Goal: Ask a question: Seek information or help from site administrators or community

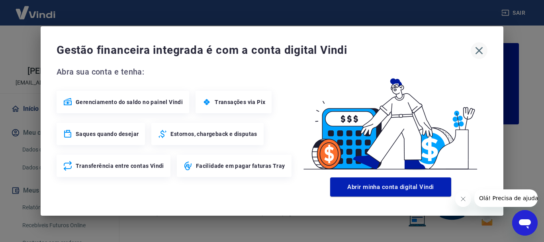
click at [479, 53] on icon "button" at bounding box center [479, 50] width 13 height 13
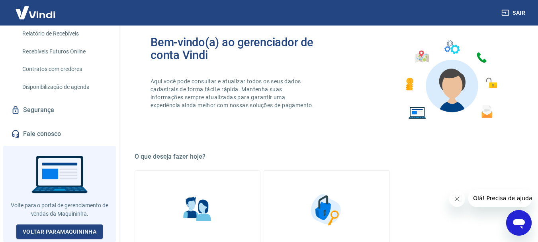
scroll to position [120, 0]
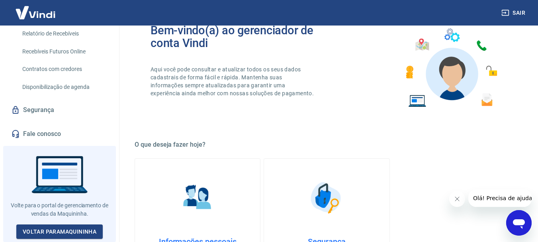
click at [496, 198] on span "Olá! Precisa de ajuda?" at bounding box center [504, 198] width 62 height 6
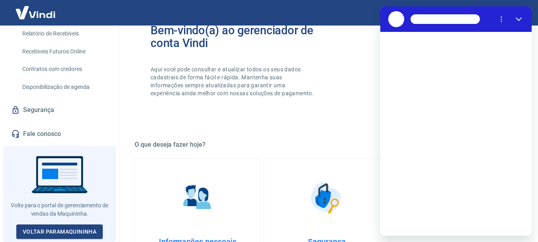
scroll to position [0, 0]
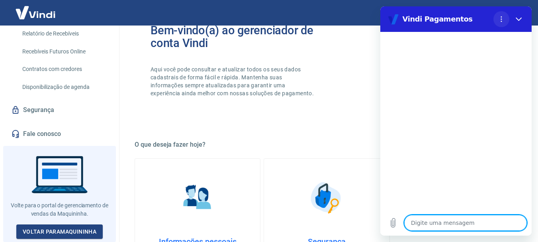
click at [497, 20] on button "Menu de opções" at bounding box center [502, 19] width 16 height 16
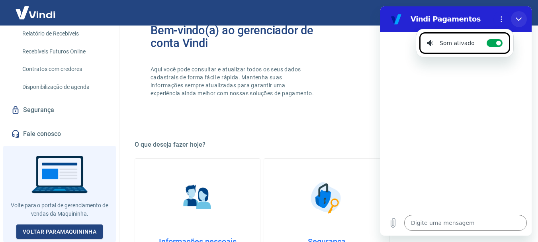
click at [521, 18] on icon "Fechar" at bounding box center [519, 20] width 6 height 4
type textarea "x"
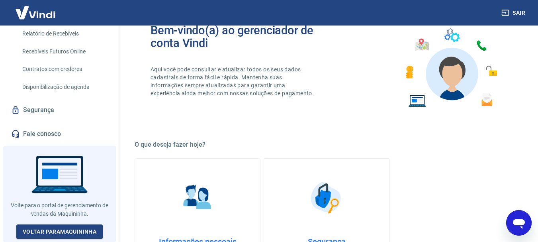
click at [482, 45] on img at bounding box center [451, 68] width 104 height 88
click at [482, 49] on img at bounding box center [451, 68] width 104 height 88
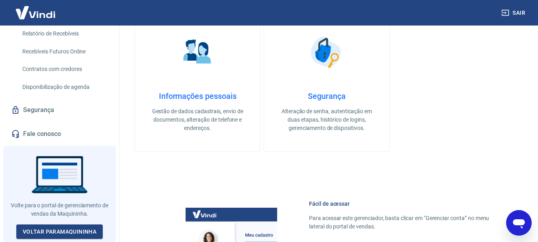
scroll to position [279, 0]
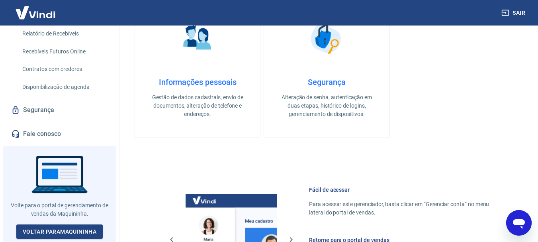
click at [51, 112] on link "Segurança" at bounding box center [60, 110] width 100 height 18
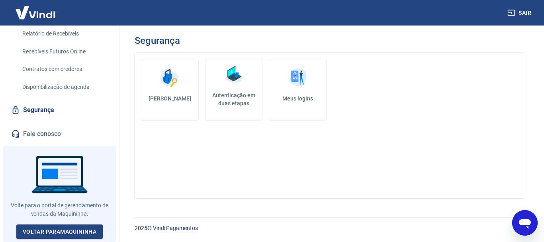
click at [51, 137] on link "Fale conosco" at bounding box center [60, 134] width 100 height 18
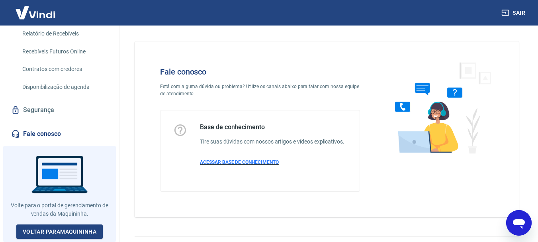
click at [240, 165] on p "ACESSAR BASE DE CONHECIMENTO" at bounding box center [272, 162] width 145 height 7
click at [457, 92] on img at bounding box center [439, 107] width 121 height 106
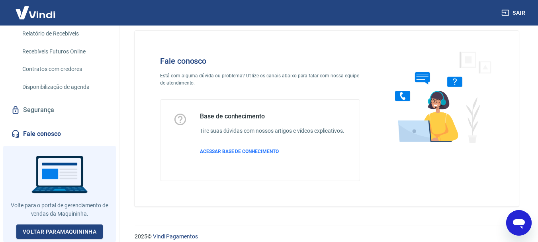
scroll to position [19, 0]
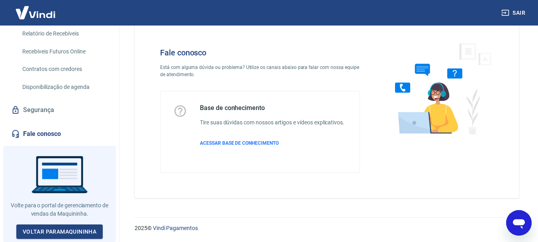
click at [404, 89] on img at bounding box center [439, 88] width 121 height 106
click at [51, 136] on link "Fale conosco" at bounding box center [60, 134] width 100 height 18
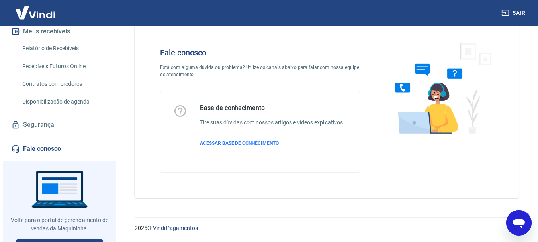
scroll to position [159, 0]
click at [40, 133] on link "Segurança" at bounding box center [60, 125] width 100 height 18
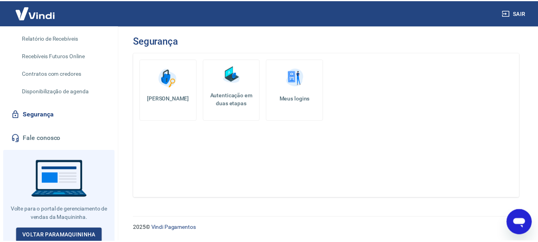
scroll to position [179, 0]
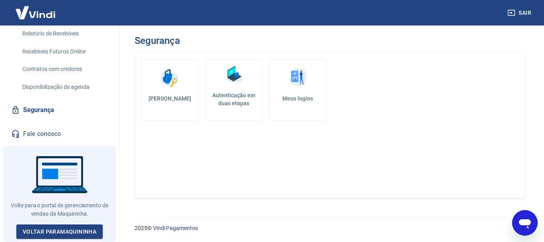
click at [45, 136] on link "Fale conosco" at bounding box center [60, 134] width 100 height 18
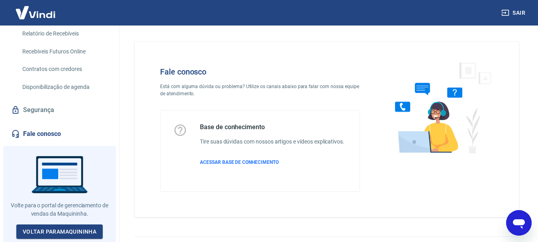
click at [403, 107] on img at bounding box center [439, 107] width 121 height 106
click at [430, 82] on img at bounding box center [439, 107] width 121 height 106
click at [403, 159] on img at bounding box center [439, 107] width 121 height 106
click at [236, 163] on span "ACESSAR BASE DE CONHECIMENTO" at bounding box center [239, 162] width 79 height 6
click at [43, 15] on img at bounding box center [36, 12] width 52 height 24
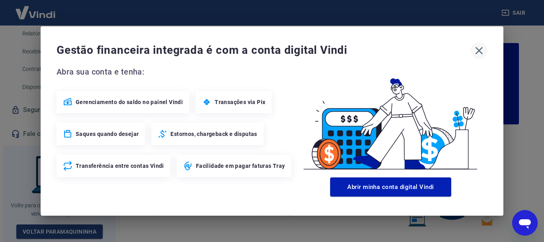
click at [481, 52] on icon "button" at bounding box center [479, 50] width 13 height 13
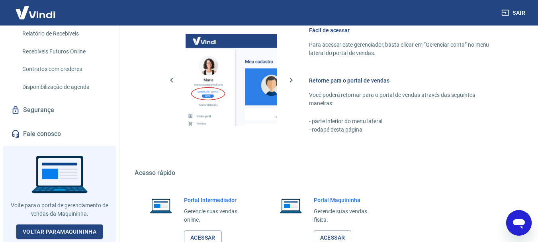
scroll to position [495, 0]
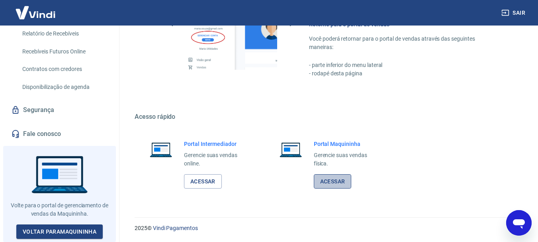
click at [334, 180] on link "Acessar" at bounding box center [333, 181] width 38 height 15
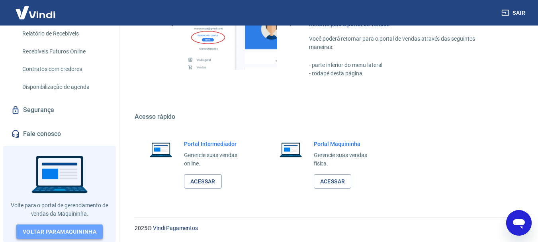
click at [52, 231] on link "Voltar para Maquininha" at bounding box center [59, 231] width 86 height 15
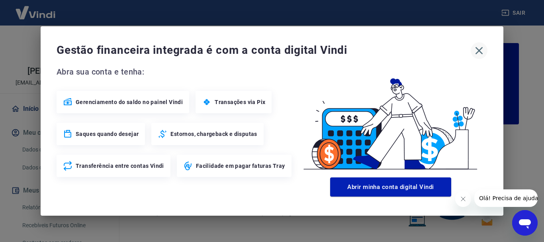
click at [480, 52] on icon "button" at bounding box center [479, 50] width 13 height 13
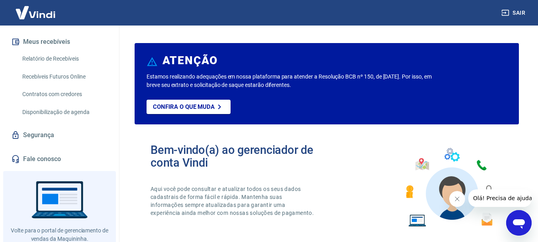
scroll to position [179, 0]
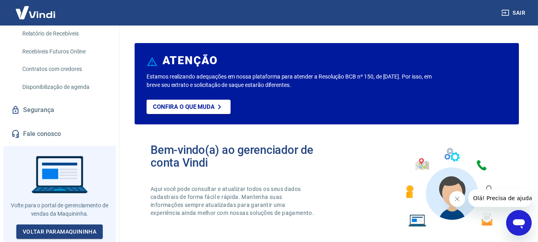
click at [410, 194] on img at bounding box center [451, 187] width 104 height 88
click at [416, 166] on img at bounding box center [451, 187] width 104 height 88
click at [502, 200] on span "Olá! Precisa de ajuda?" at bounding box center [504, 198] width 62 height 6
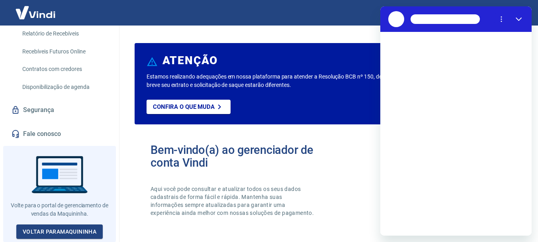
scroll to position [0, 0]
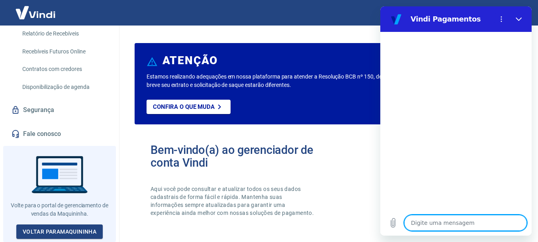
click at [449, 220] on textarea at bounding box center [466, 223] width 123 height 16
type textarea "E"
type textarea "x"
type textarea "B"
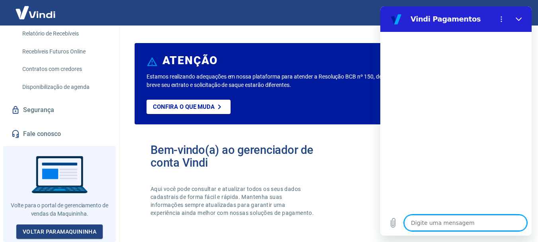
type textarea "x"
type textarea "Bo"
type textarea "x"
type textarea "Boa"
type textarea "x"
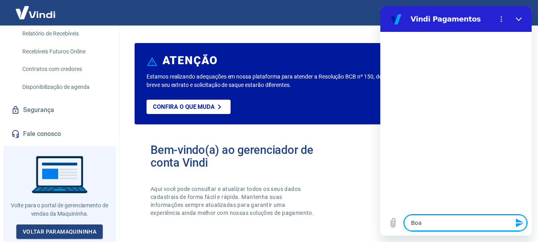
type textarea "Boa"
type textarea "x"
type textarea "Boa t"
type textarea "x"
type textarea "Boa ta"
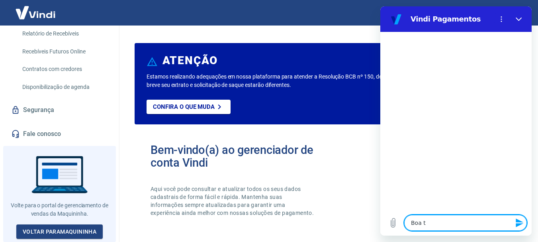
type textarea "x"
type textarea "Boa tar"
type textarea "x"
type textarea "Boa tard"
type textarea "x"
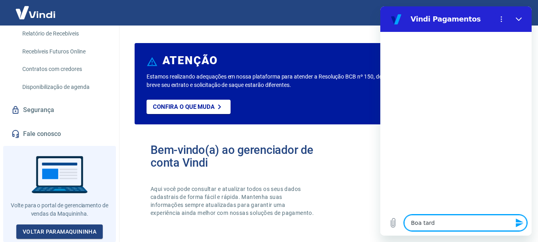
type textarea "Boa tarde"
type textarea "x"
type textarea "M"
type textarea "x"
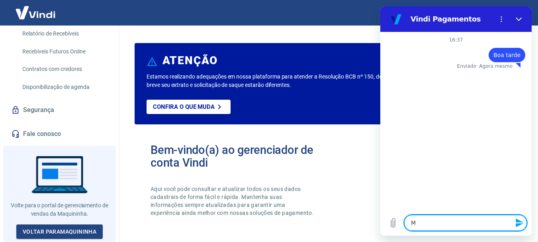
type textarea "Ma"
type textarea "x"
type textarea "Maq"
type textarea "x"
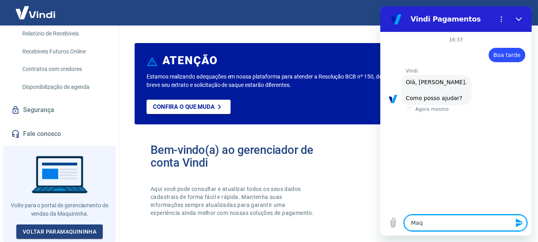
type textarea "Maqu"
type textarea "x"
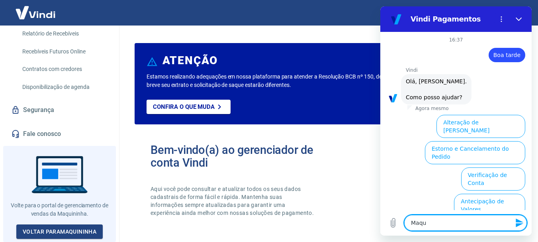
type textarea "Maqui"
type textarea "x"
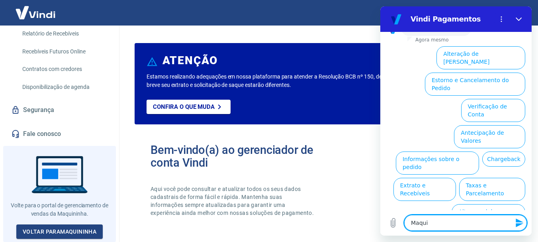
type textarea "Maquin"
type textarea "x"
type textarea "Maqui"
type textarea "x"
type textarea "Maqu"
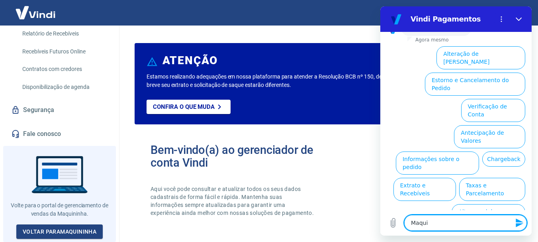
type textarea "x"
type textarea "Maq"
type textarea "x"
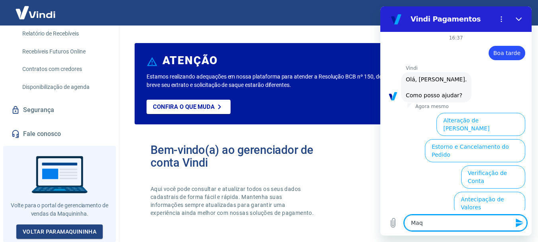
scroll to position [0, 0]
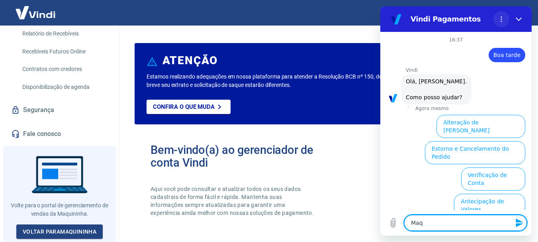
type textarea "Maq"
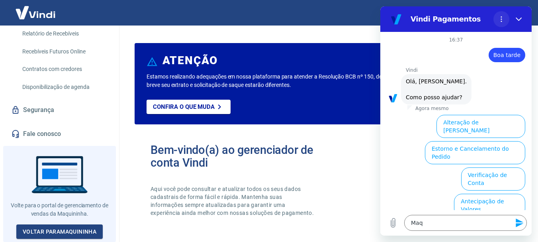
click at [496, 18] on button "Menu de opções" at bounding box center [502, 19] width 16 height 16
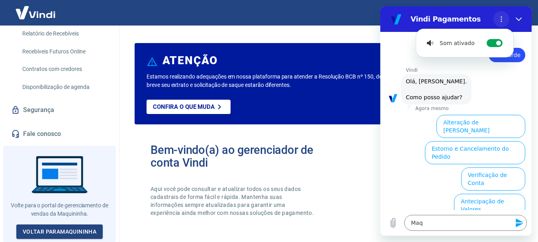
click at [496, 20] on button "Menu de opções" at bounding box center [502, 19] width 16 height 16
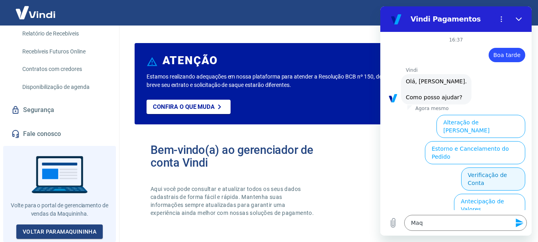
click at [473, 167] on button "Verificação de Conta" at bounding box center [494, 178] width 64 height 23
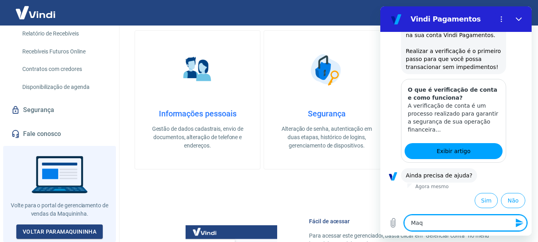
scroll to position [359, 0]
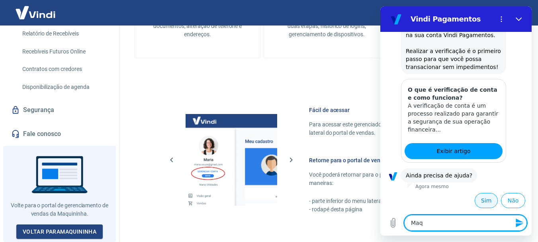
click at [481, 200] on button "Sim" at bounding box center [486, 200] width 23 height 15
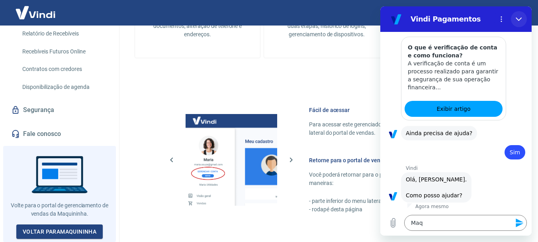
drag, startPoint x: 519, startPoint y: 19, endPoint x: 899, endPoint y: 25, distance: 380.7
click at [519, 19] on icon "Fechar" at bounding box center [519, 19] width 6 height 6
type textarea "x"
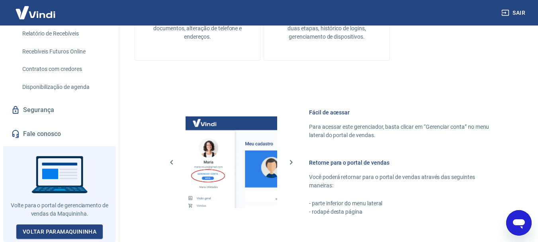
scroll to position [199, 0]
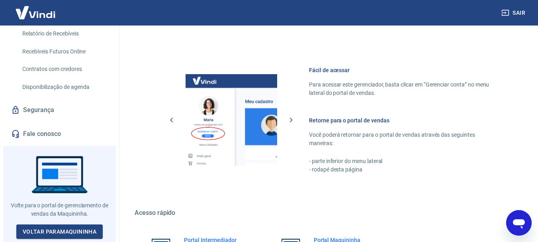
click at [37, 132] on link "Fale conosco" at bounding box center [60, 134] width 100 height 18
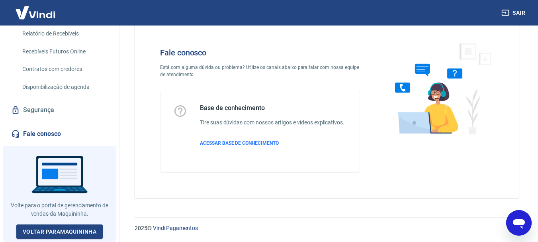
scroll to position [19, 0]
click at [404, 86] on img at bounding box center [439, 88] width 121 height 106
click at [401, 82] on img at bounding box center [439, 88] width 121 height 106
click at [50, 186] on div at bounding box center [59, 194] width 113 height 96
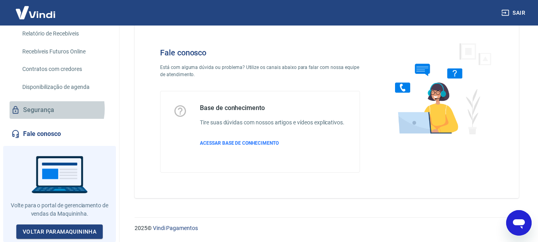
click at [45, 112] on link "Segurança" at bounding box center [60, 110] width 100 height 18
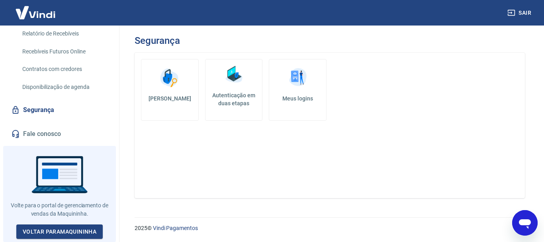
click at [54, 141] on link "Fale conosco" at bounding box center [60, 134] width 100 height 18
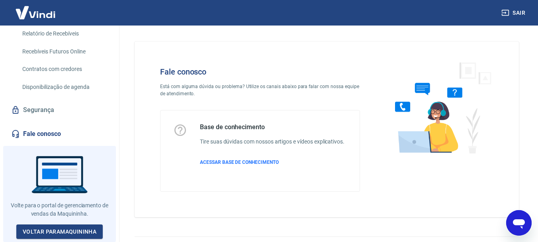
click at [457, 94] on img at bounding box center [439, 107] width 121 height 106
click at [396, 100] on img at bounding box center [439, 107] width 121 height 106
click at [404, 108] on img at bounding box center [439, 107] width 121 height 106
click at [489, 82] on img at bounding box center [439, 107] width 121 height 106
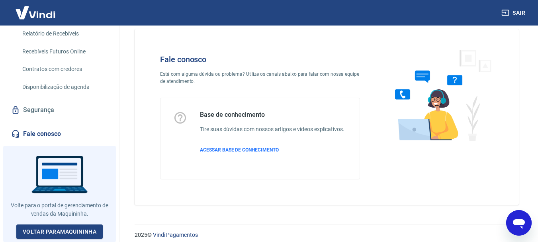
scroll to position [19, 0]
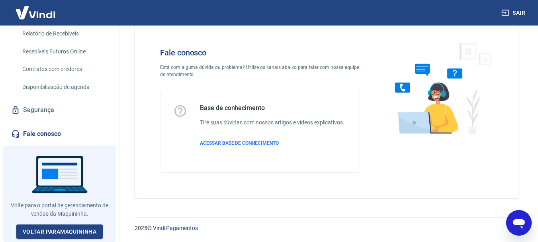
click at [432, 72] on img at bounding box center [439, 88] width 121 height 106
click at [420, 72] on img at bounding box center [439, 88] width 121 height 106
click at [238, 142] on span "ACESSAR BASE DE CONHECIMENTO" at bounding box center [239, 143] width 79 height 6
